Goal: Task Accomplishment & Management: Manage account settings

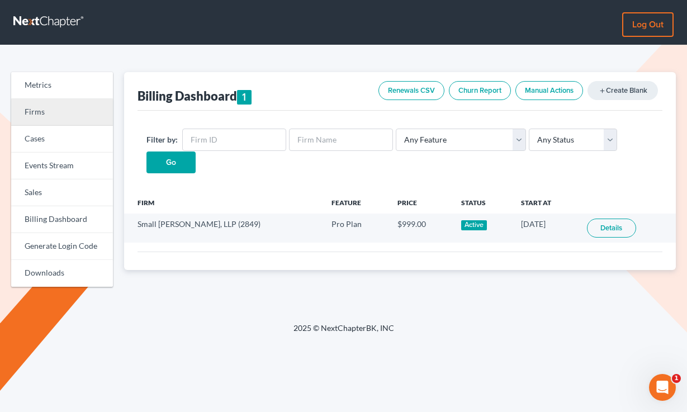
click at [51, 107] on link "Firms" at bounding box center [62, 112] width 102 height 27
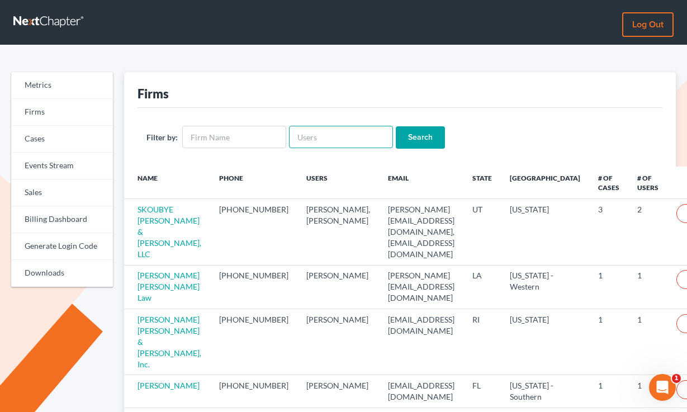
click at [298, 142] on input "text" at bounding box center [341, 137] width 104 height 22
paste input "ddowcett@gmail.com"
type input "ddowcett@gmail.com"
click at [396, 126] on input "Search" at bounding box center [420, 137] width 49 height 22
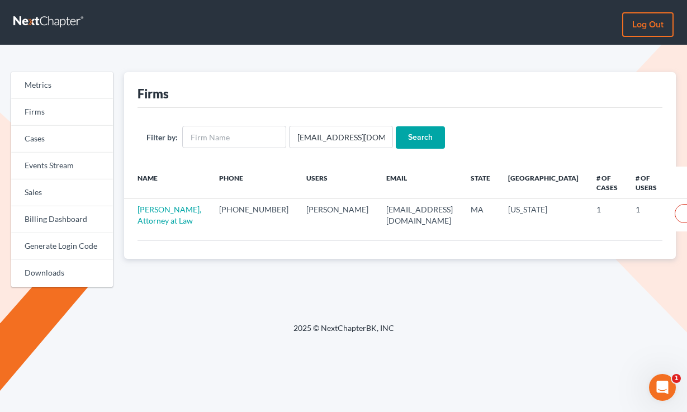
click at [655, 26] on link "Log out" at bounding box center [647, 24] width 51 height 25
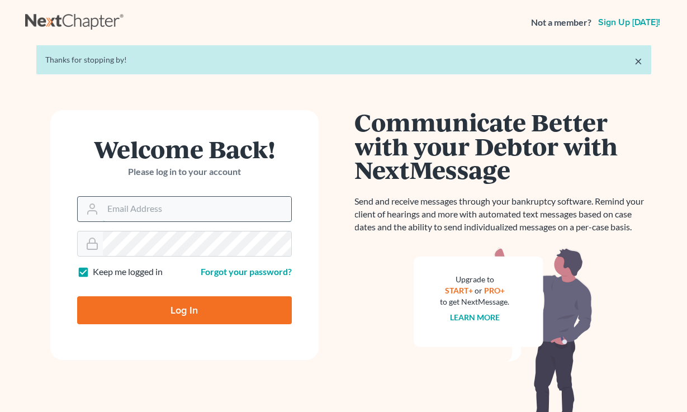
type input "[EMAIL_ADDRESS][DOMAIN_NAME]"
click at [210, 211] on input "[EMAIL_ADDRESS][DOMAIN_NAME]" at bounding box center [197, 209] width 188 height 25
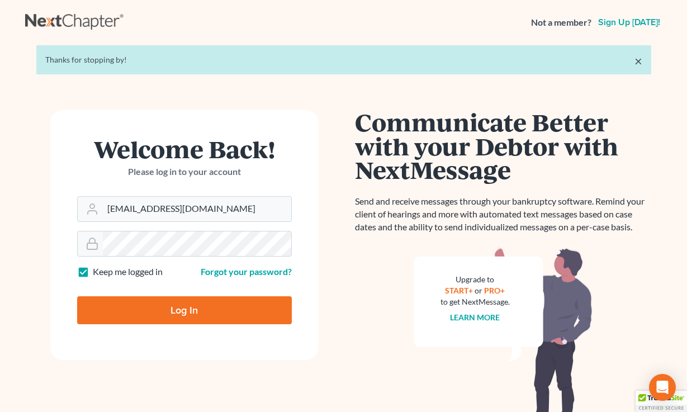
click at [178, 300] on input "Log In" at bounding box center [184, 310] width 215 height 28
type input "Thinking..."
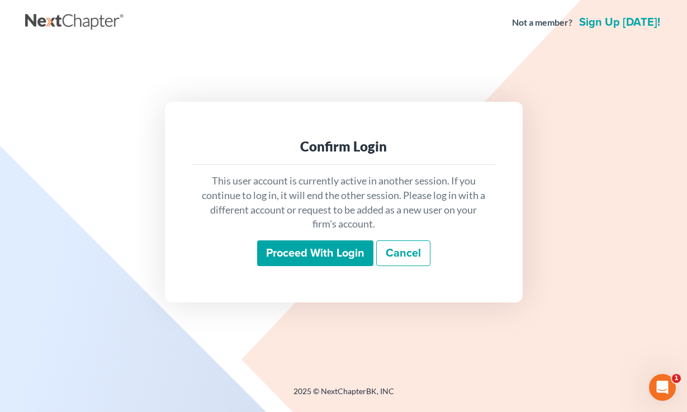
click at [319, 257] on input "Proceed with login" at bounding box center [315, 253] width 116 height 26
